Goal: Obtain resource: Download file/media

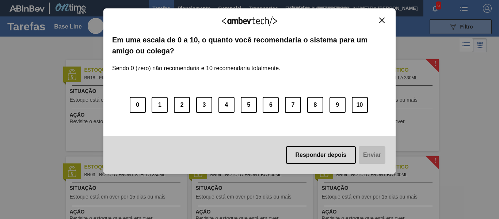
click at [379, 20] on button "Close" at bounding box center [382, 20] width 10 height 6
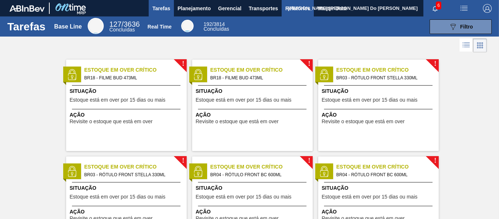
click at [298, 9] on span "Relatórios" at bounding box center [298, 8] width 25 height 9
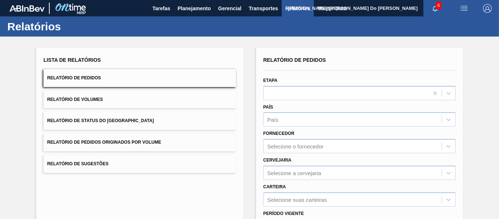
click at [117, 120] on span "Relatório de Status do [GEOGRAPHIC_DATA]" at bounding box center [100, 120] width 107 height 5
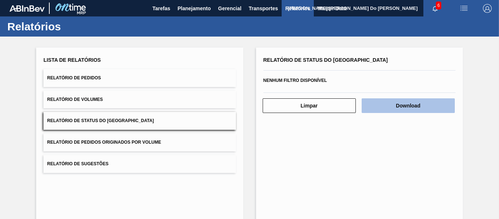
click at [389, 109] on button "Download" at bounding box center [408, 105] width 93 height 15
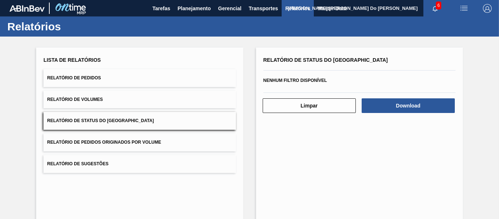
click at [93, 76] on span "Relatório de Pedidos" at bounding box center [74, 77] width 54 height 5
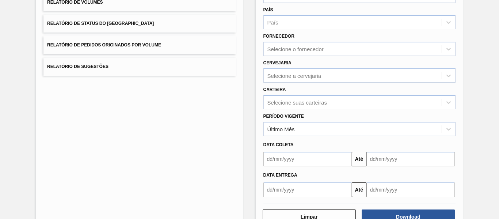
scroll to position [110, 0]
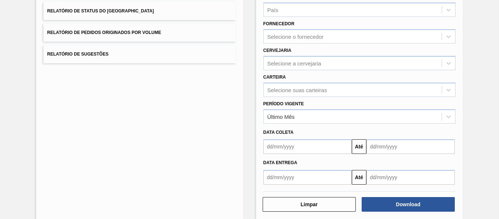
click at [308, 150] on input "text" at bounding box center [308, 146] width 88 height 15
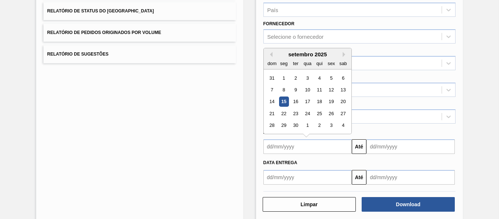
click at [272, 56] on div "setembro 2025" at bounding box center [308, 54] width 88 height 6
click at [271, 54] on button "Previous Month" at bounding box center [270, 54] width 5 height 5
click at [331, 76] on div "1" at bounding box center [332, 78] width 10 height 10
type input "[DATE]"
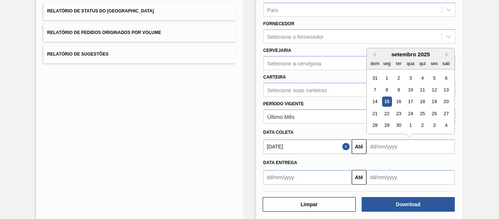
click at [397, 148] on input "text" at bounding box center [411, 146] width 88 height 15
click at [372, 54] on button "Previous Month" at bounding box center [373, 54] width 5 height 5
click at [448, 53] on button "Next Month" at bounding box center [448, 54] width 5 height 5
click at [388, 99] on div "15" at bounding box center [387, 102] width 10 height 10
type input "[DATE]"
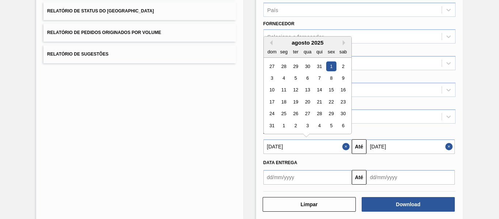
click at [309, 145] on input "[DATE]" at bounding box center [308, 146] width 88 height 15
click at [270, 44] on button "Previous Month" at bounding box center [270, 42] width 5 height 5
click at [293, 64] on div "1" at bounding box center [296, 66] width 10 height 10
type input "[DATE]"
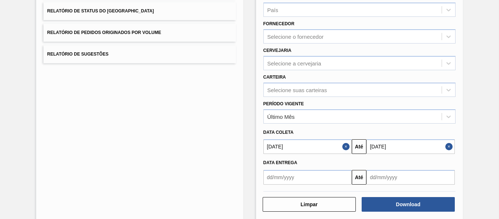
scroll to position [120, 0]
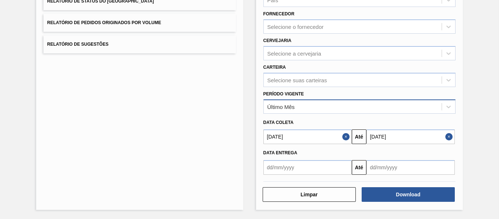
click at [299, 106] on div "Último Mês" at bounding box center [353, 106] width 178 height 11
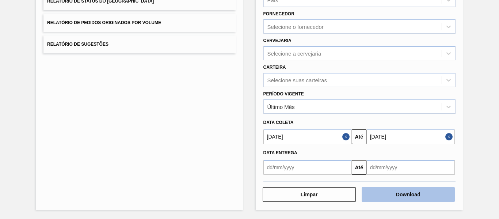
click at [412, 193] on button "Download" at bounding box center [408, 194] width 93 height 15
click at [422, 193] on button "Download" at bounding box center [408, 194] width 93 height 15
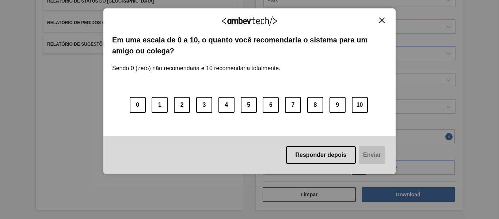
click at [384, 20] on img "Close" at bounding box center [382, 20] width 5 height 5
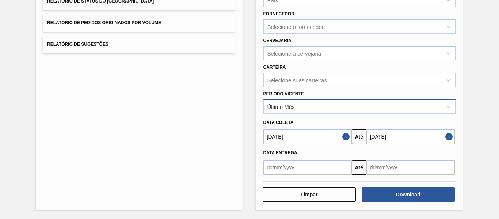
scroll to position [46, 0]
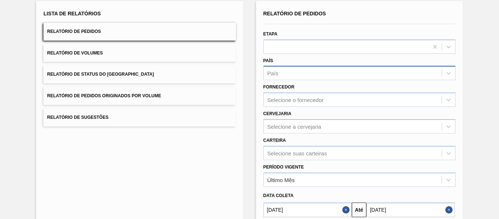
click at [294, 69] on div "País" at bounding box center [353, 73] width 178 height 11
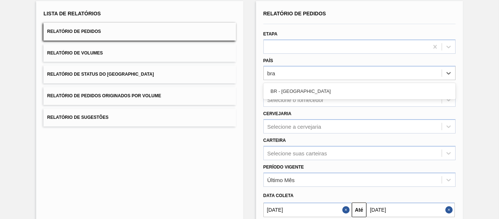
type input "bras"
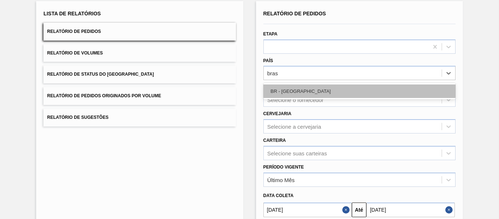
click at [293, 90] on div "BR - [GEOGRAPHIC_DATA]" at bounding box center [360, 91] width 192 height 14
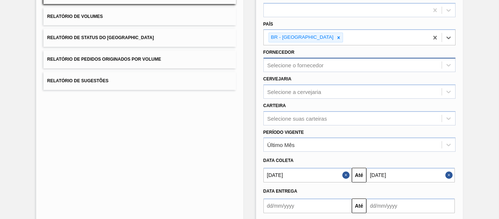
scroll to position [120, 0]
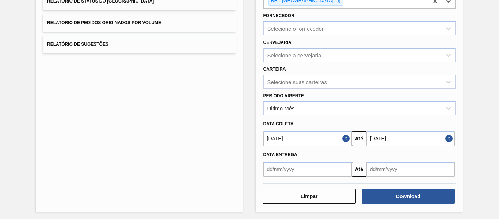
click at [306, 136] on input "[DATE]" at bounding box center [308, 138] width 88 height 15
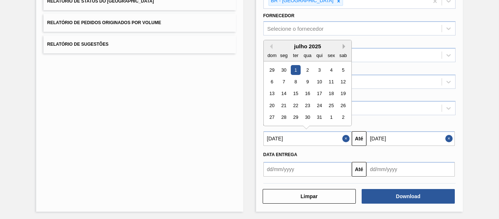
click at [346, 45] on button "Next Month" at bounding box center [345, 46] width 5 height 5
click at [333, 68] on div "1" at bounding box center [332, 70] width 10 height 10
type input "[DATE]"
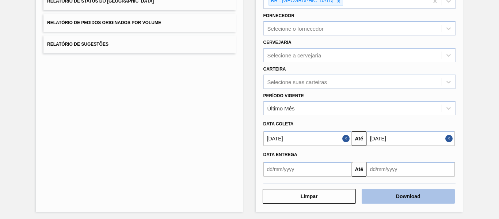
click at [393, 196] on button "Download" at bounding box center [408, 196] width 93 height 15
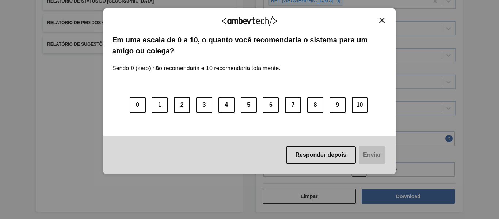
click at [384, 19] on img "Close" at bounding box center [382, 20] width 5 height 5
click at [383, 19] on img "Close" at bounding box center [382, 20] width 5 height 5
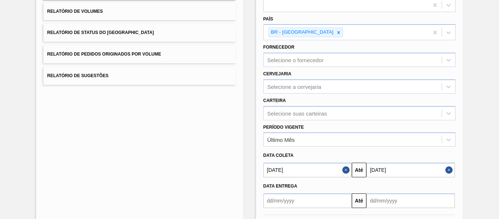
scroll to position [46, 0]
